Goal: Transaction & Acquisition: Obtain resource

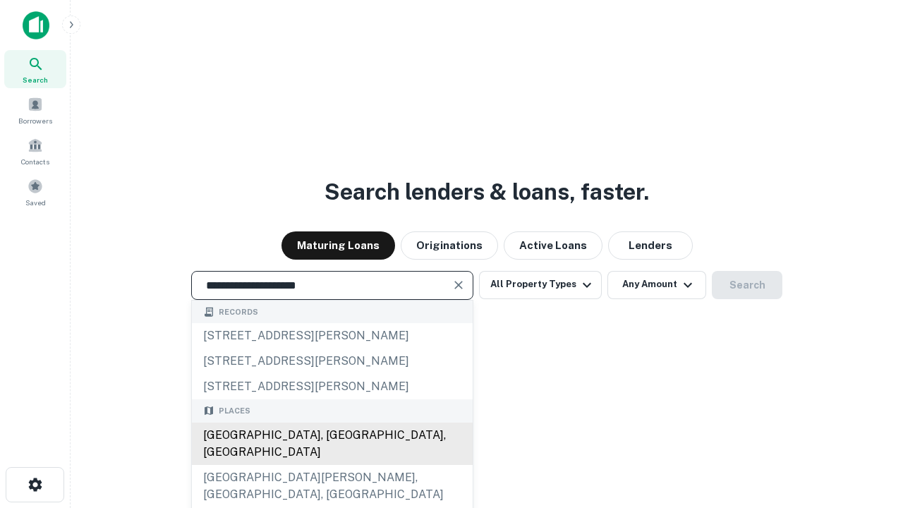
click at [332, 465] on div "[GEOGRAPHIC_DATA], [GEOGRAPHIC_DATA], [GEOGRAPHIC_DATA]" at bounding box center [332, 444] width 281 height 42
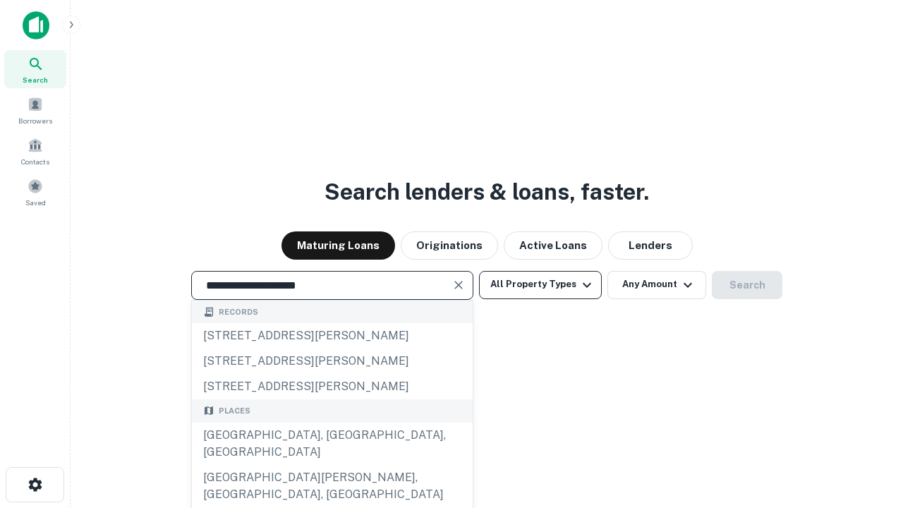
click at [540, 284] on button "All Property Types" at bounding box center [540, 285] width 123 height 28
type input "**********"
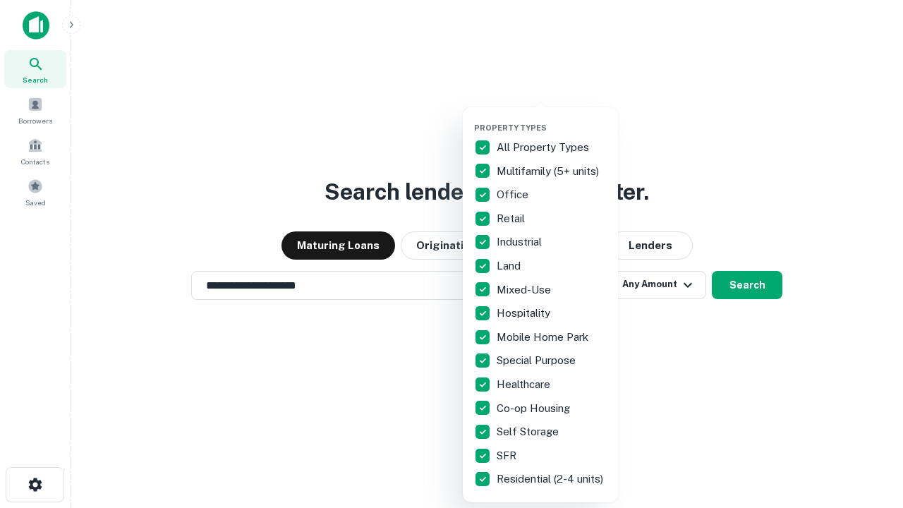
click at [552, 119] on button "button" at bounding box center [551, 119] width 155 height 1
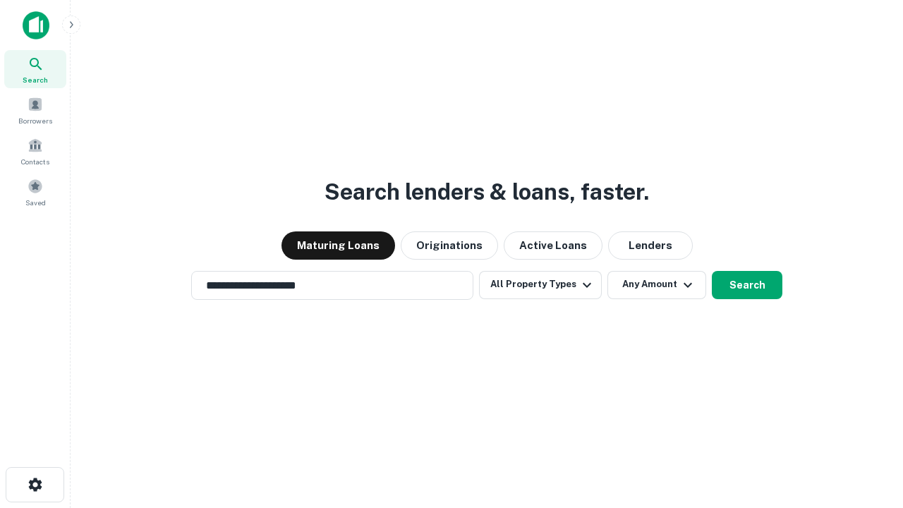
scroll to position [8, 170]
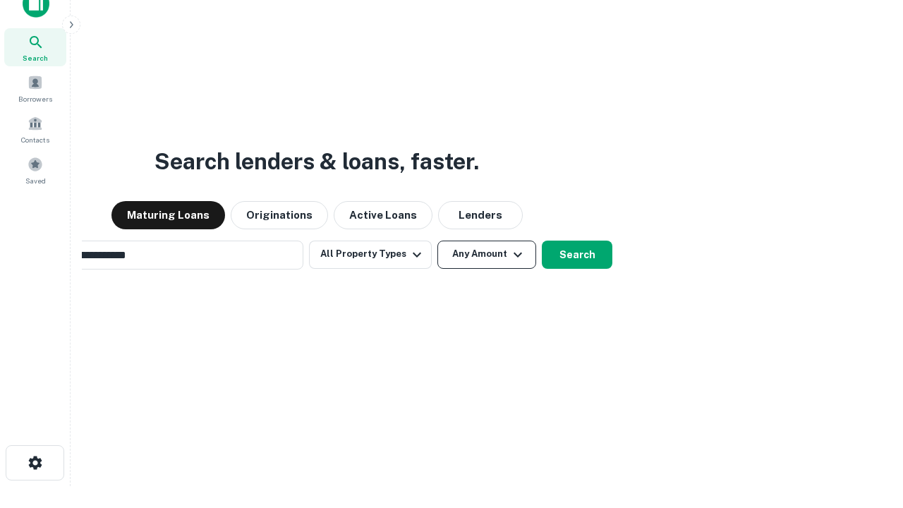
click at [437, 241] on button "Any Amount" at bounding box center [486, 255] width 99 height 28
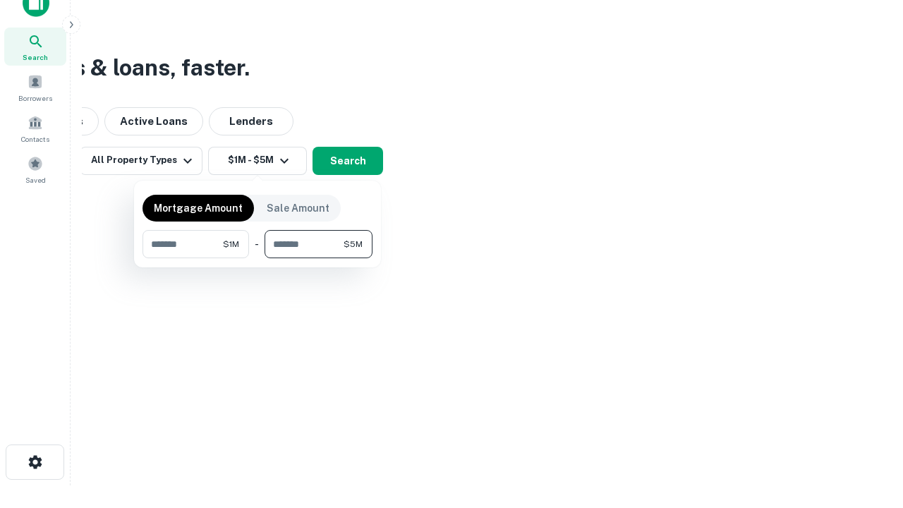
type input "*******"
click at [257, 258] on button "button" at bounding box center [257, 258] width 230 height 1
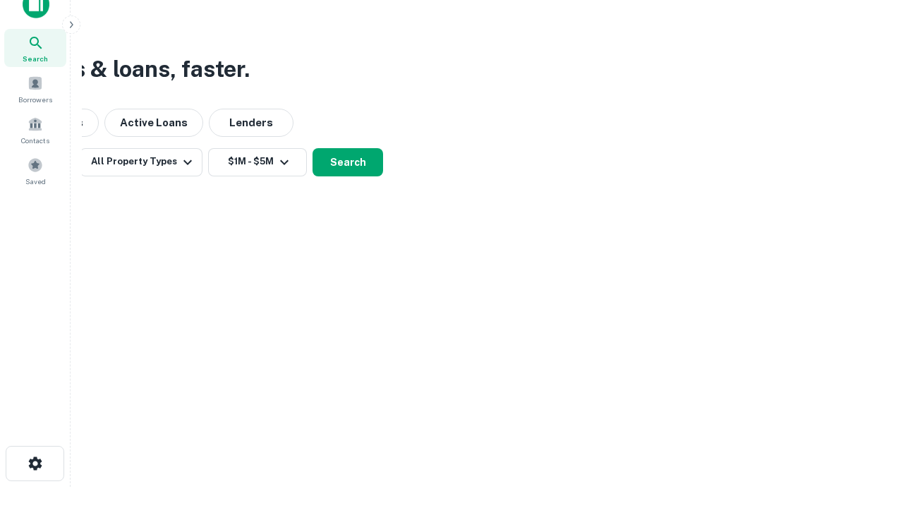
scroll to position [8, 260]
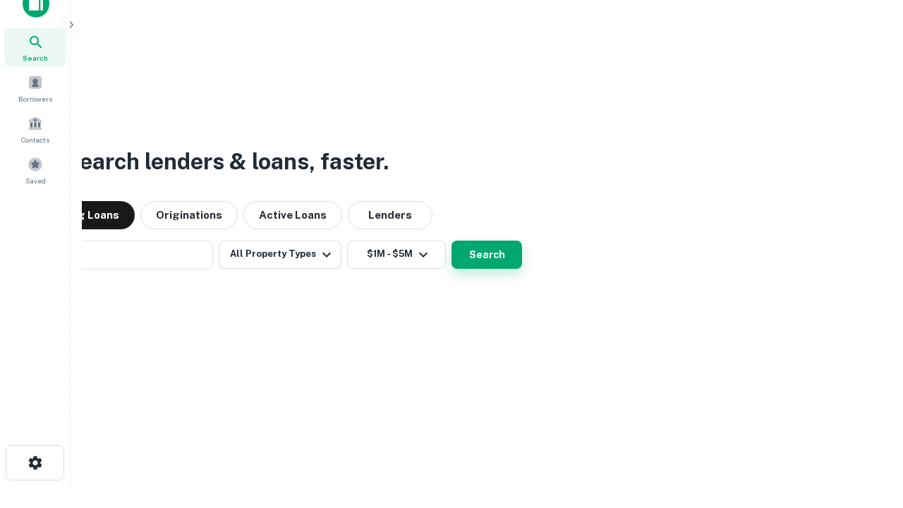
click at [451, 241] on button "Search" at bounding box center [486, 255] width 71 height 28
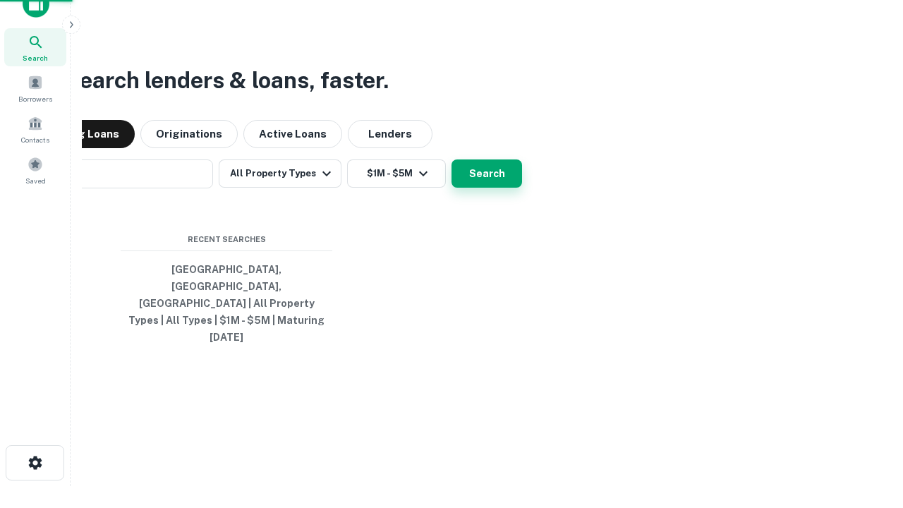
scroll to position [37, 399]
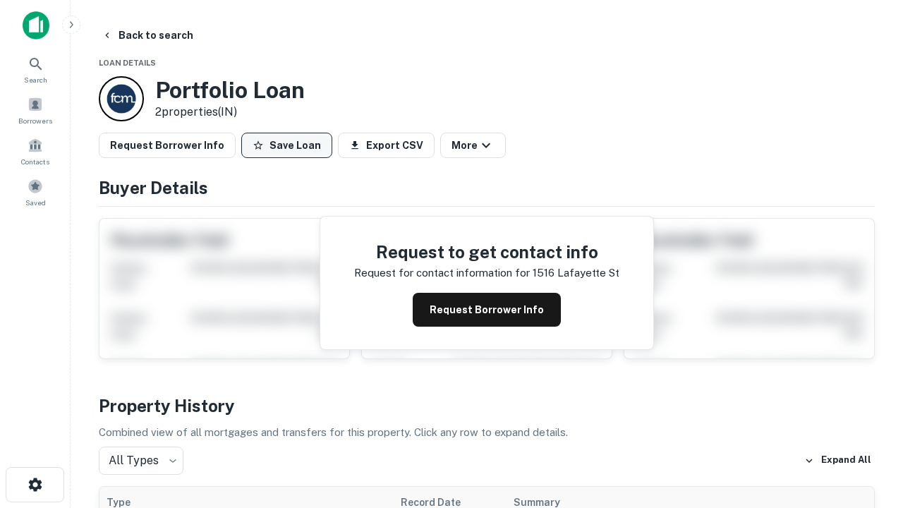
click at [286, 145] on button "Save Loan" at bounding box center [286, 145] width 91 height 25
